Goal: Task Accomplishment & Management: Use online tool/utility

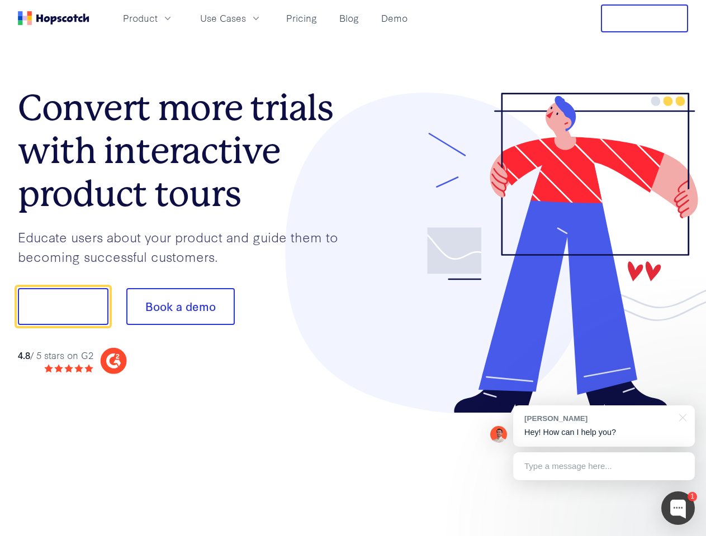
click at [353, 268] on div at bounding box center [520, 253] width 335 height 321
click at [158, 18] on span "Product" at bounding box center [140, 18] width 35 height 14
click at [246, 18] on span "Use Cases" at bounding box center [223, 18] width 46 height 14
click at [644, 18] on button "Free Trial" at bounding box center [643, 18] width 87 height 28
click at [63, 307] on button "Show me!" at bounding box center [63, 306] width 90 height 37
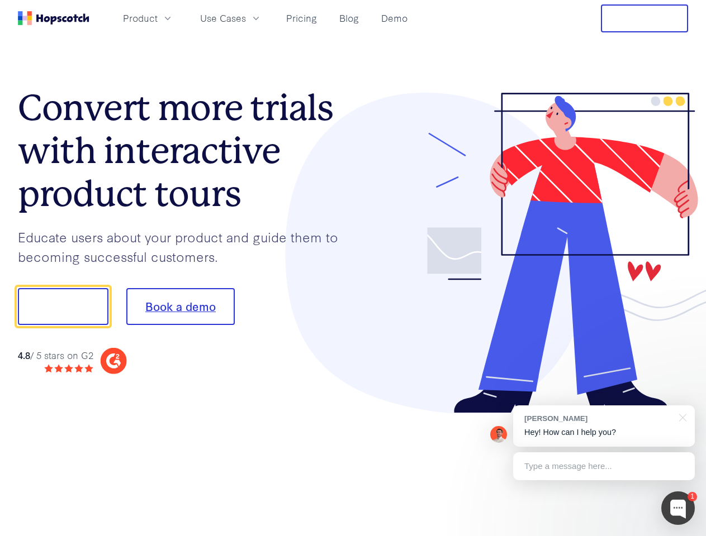
click at [180, 307] on button "Book a demo" at bounding box center [180, 306] width 108 height 37
click at [678, 508] on div at bounding box center [678, 509] width 34 height 34
click at [603, 426] on div "[PERSON_NAME] Hey! How can I help you?" at bounding box center [604, 426] width 182 height 41
click at [680, 417] on div at bounding box center [680, 417] width 28 height 23
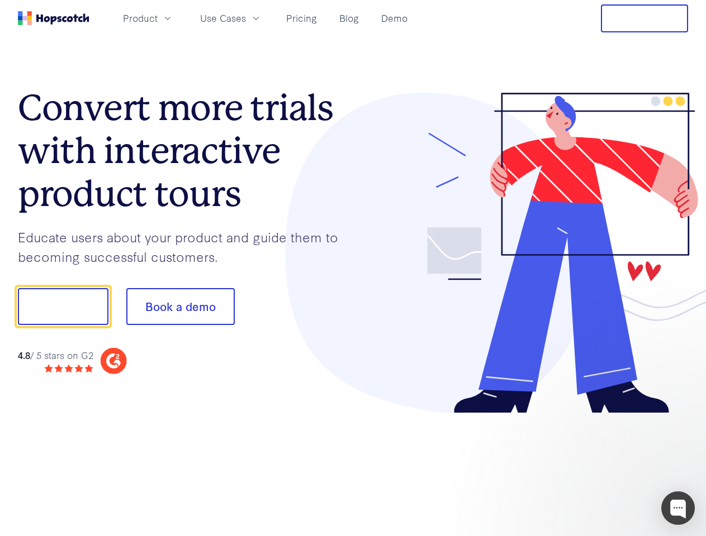
click at [603, 466] on div at bounding box center [589, 305] width 209 height 373
